Goal: Information Seeking & Learning: Check status

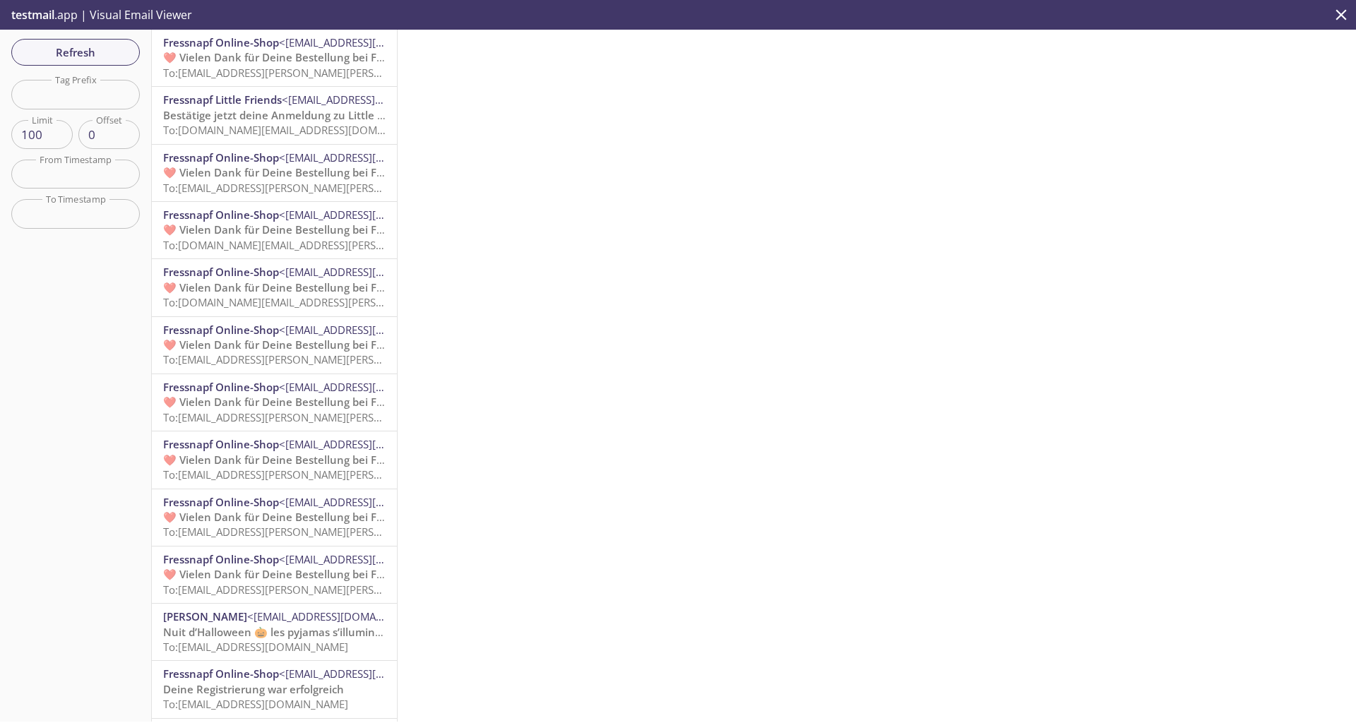
click at [265, 61] on span "❤️ Vielen Dank für Deine Bestellung bei Fressnapf" at bounding box center [291, 57] width 257 height 14
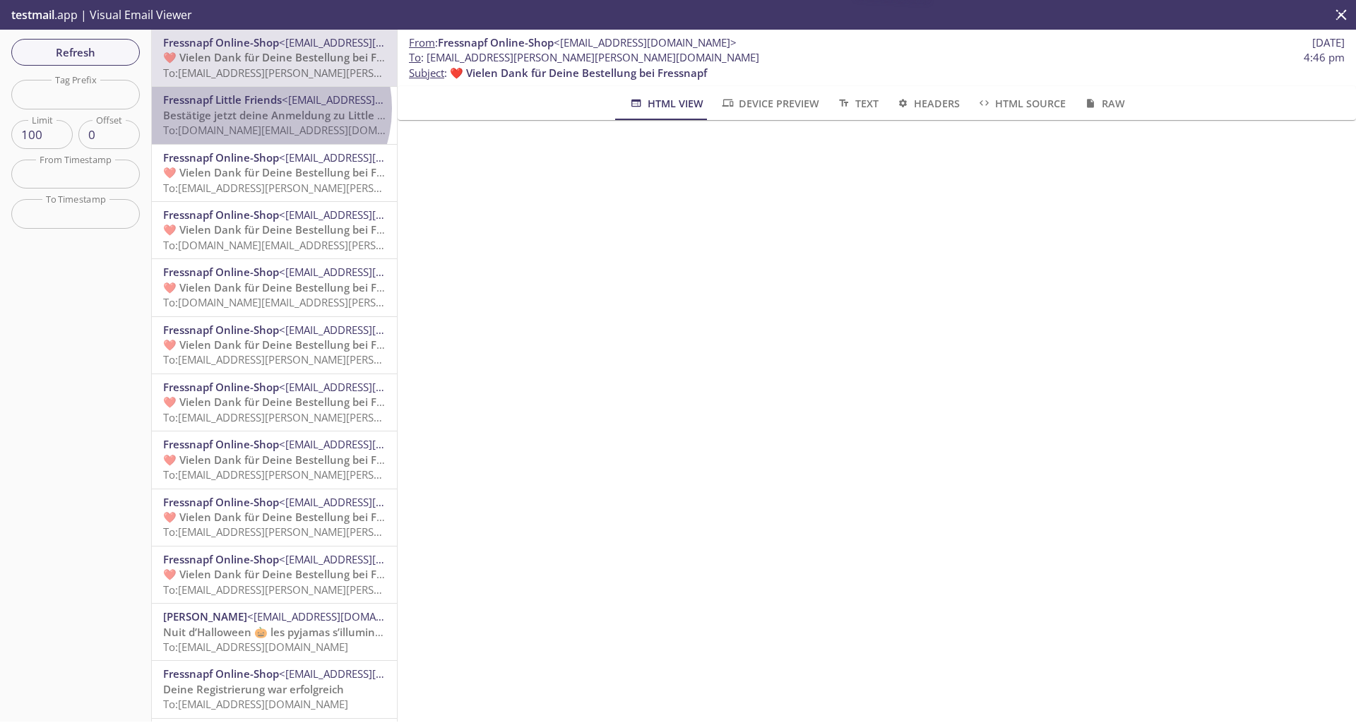
click at [264, 108] on span "Bestätige jetzt deine Anmeldung zu Little Friends" at bounding box center [288, 115] width 251 height 14
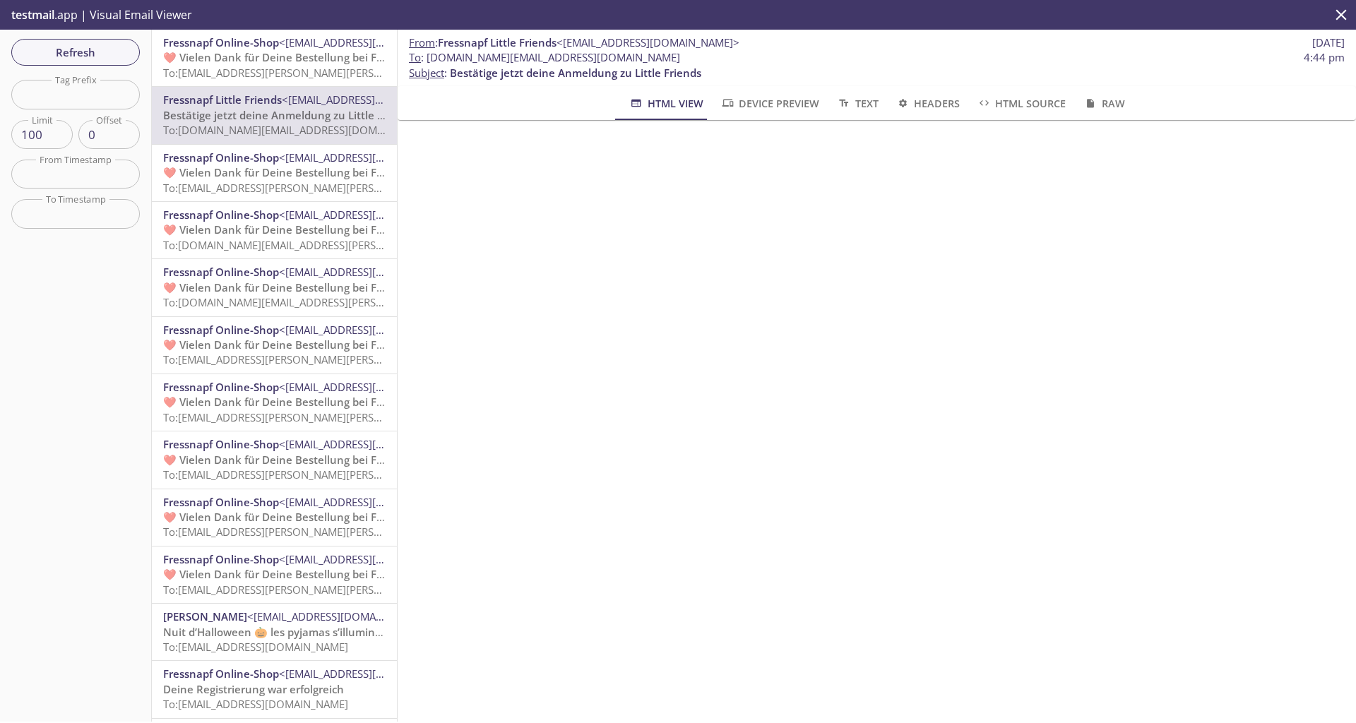
click at [286, 160] on span "<[EMAIL_ADDRESS][DOMAIN_NAME]>" at bounding box center [370, 157] width 183 height 14
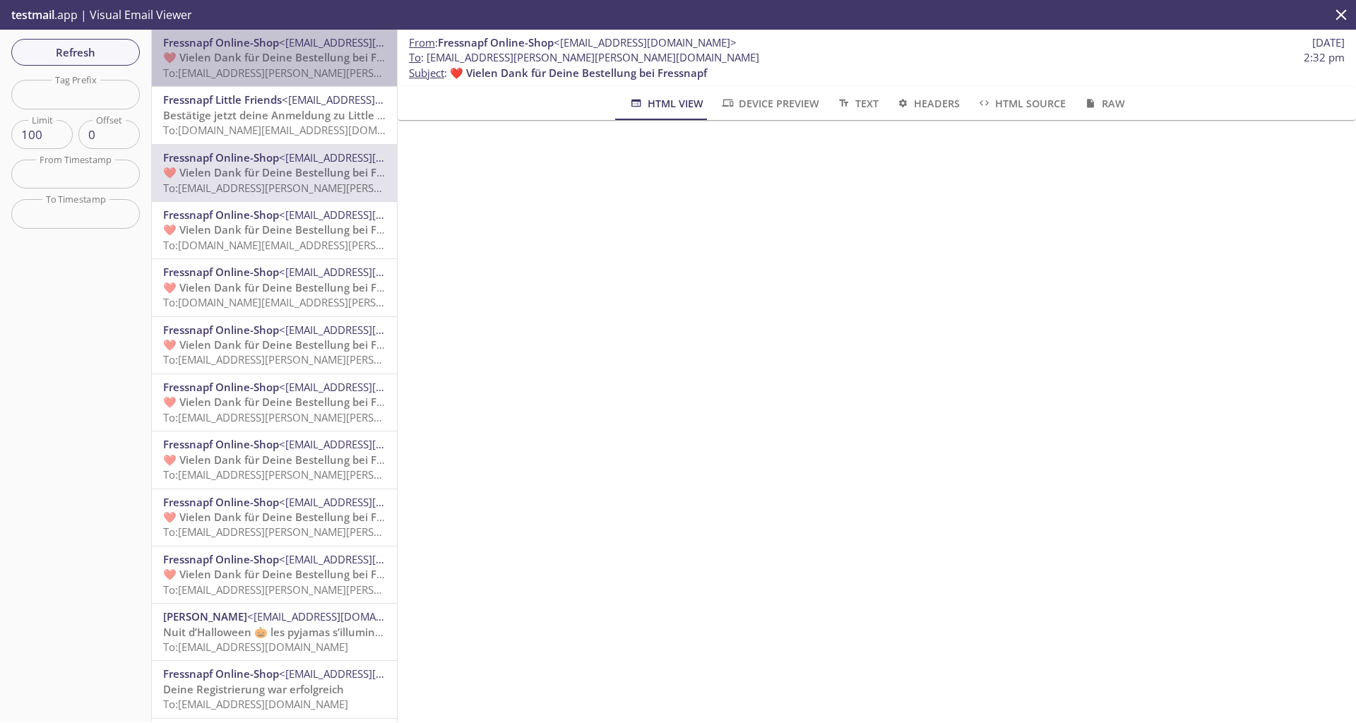
click at [333, 61] on span "❤️ Vielen Dank für Deine Bestellung bei Fressnapf" at bounding box center [291, 57] width 257 height 14
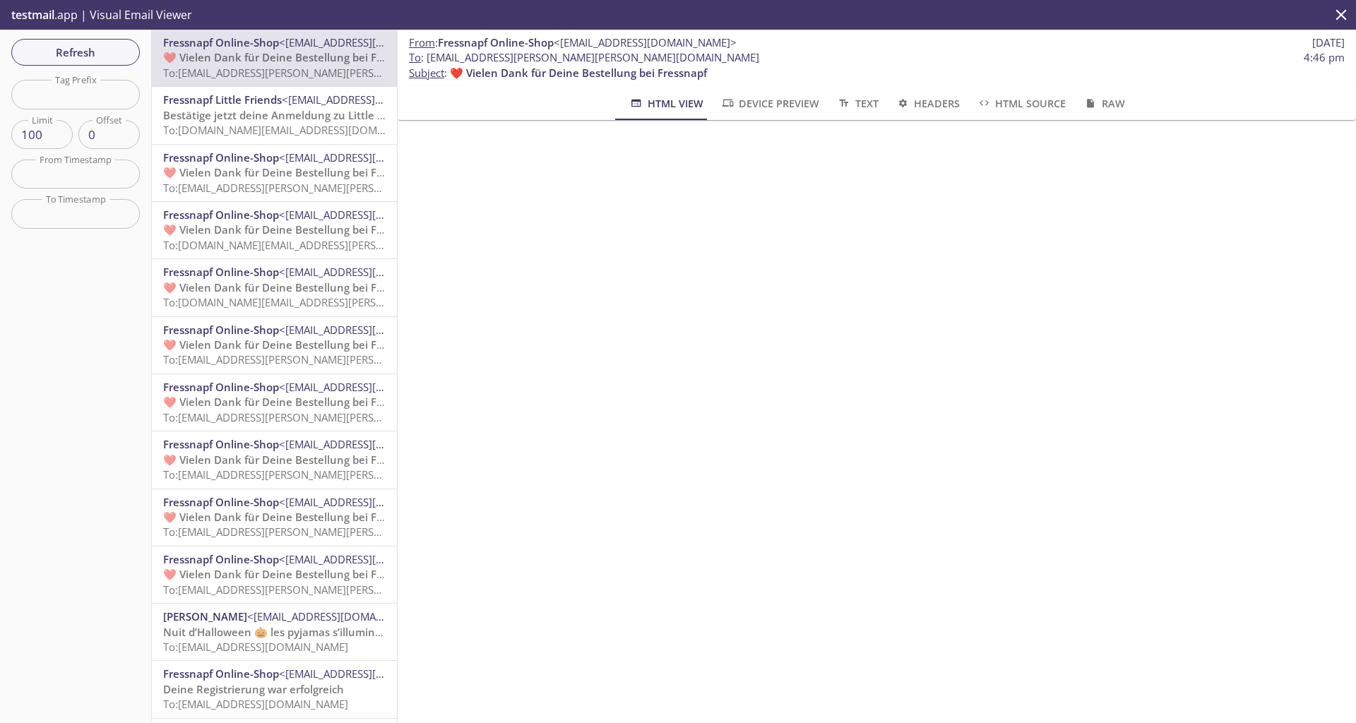
click at [299, 131] on span "To: [DOMAIN_NAME][EMAIL_ADDRESS][DOMAIN_NAME]" at bounding box center [297, 130] width 268 height 14
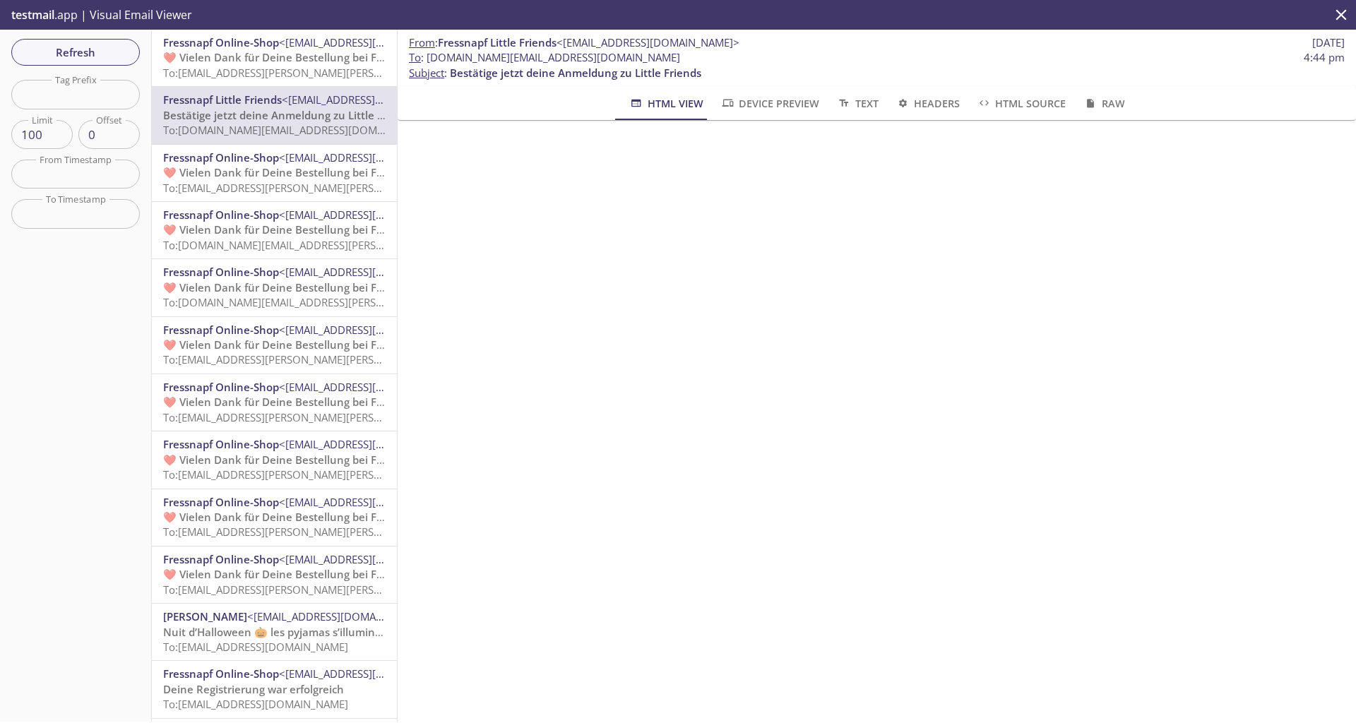
click at [316, 62] on span "❤️ Vielen Dank für Deine Bestellung bei Fressnapf" at bounding box center [291, 57] width 257 height 14
